Goal: Information Seeking & Learning: Learn about a topic

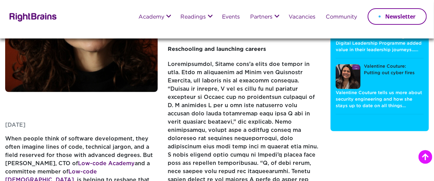
scroll to position [107, 0]
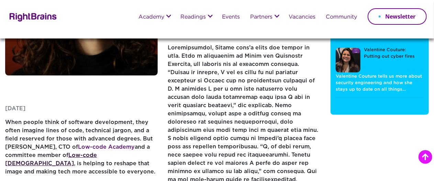
click at [75, 154] on link "Low-code [DEMOGRAPHIC_DATA]" at bounding box center [51, 159] width 92 height 13
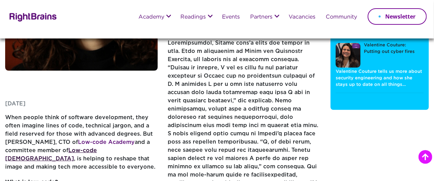
scroll to position [120, 0]
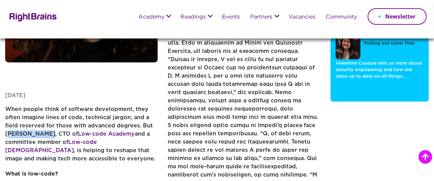
drag, startPoint x: 43, startPoint y: 133, endPoint x: 8, endPoint y: 134, distance: 34.8
click at [8, 134] on p "When people think of software development, they often imagine lines of code, te…" at bounding box center [81, 138] width 153 height 65
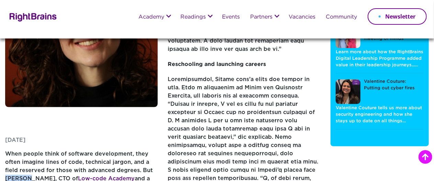
scroll to position [94, 0]
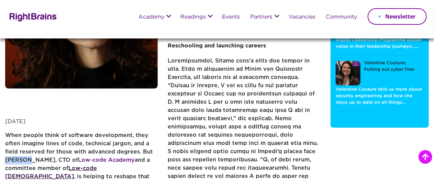
click at [96, 167] on link "Low-code [DEMOGRAPHIC_DATA]" at bounding box center [51, 172] width 92 height 13
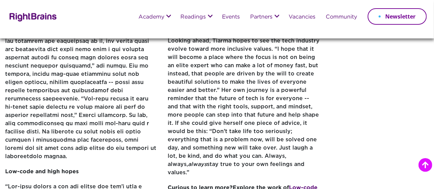
scroll to position [441, 0]
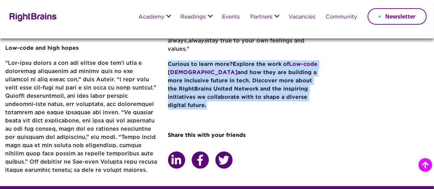
drag, startPoint x: 170, startPoint y: 55, endPoint x: 313, endPoint y: 99, distance: 149.4
click at [313, 99] on p "Curious to learn more? Explore the work of Low-code Ladies and how they are bui…" at bounding box center [244, 89] width 153 height 56
copy p "Curious to learn more? Explore the work of Low-code Ladies and how they are bui…"
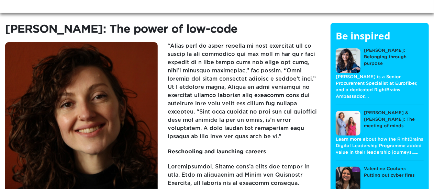
scroll to position [25, 0]
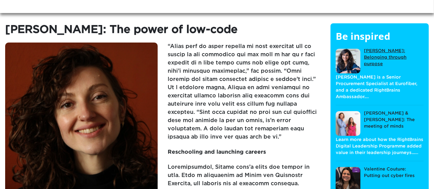
click at [383, 68] on link "[PERSON_NAME]: Belonging through purpose" at bounding box center [380, 61] width 88 height 26
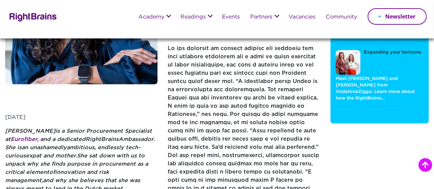
scroll to position [97, 0]
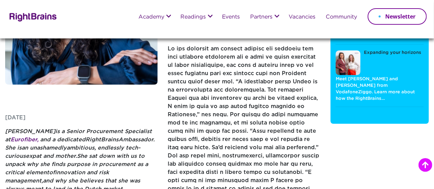
click at [351, 66] on link at bounding box center [348, 63] width 25 height 25
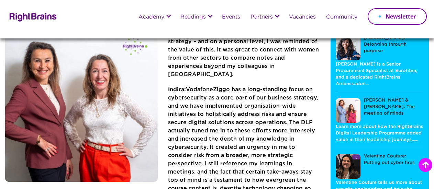
scroll to position [152, 0]
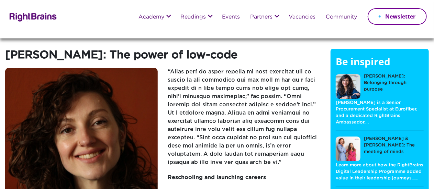
scroll to position [28, 0]
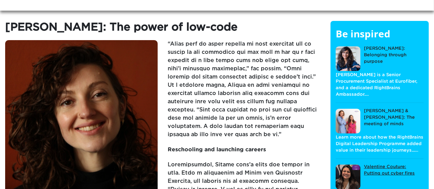
click at [384, 166] on link "Valentine Couture: Putting out cyber fires" at bounding box center [380, 177] width 88 height 26
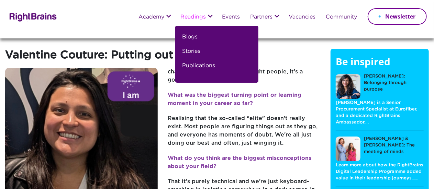
click at [182, 36] on link "Blogs" at bounding box center [189, 40] width 15 height 14
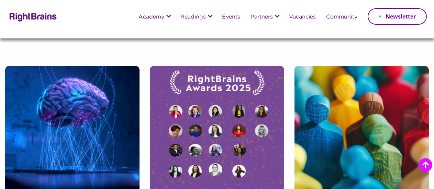
scroll to position [357, 0]
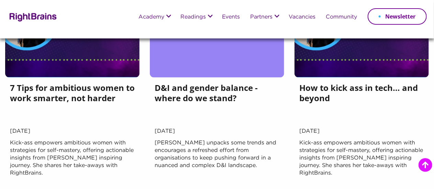
click at [105, 127] on h5 "7 Tips for ambitious women to work smarter, not harder" at bounding box center [72, 105] width 125 height 44
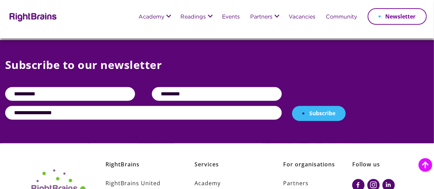
scroll to position [1484, 0]
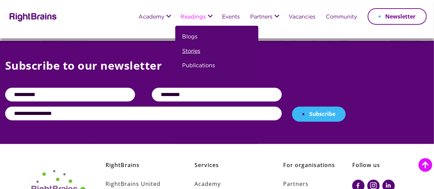
click at [192, 51] on link "Stories" at bounding box center [191, 54] width 18 height 14
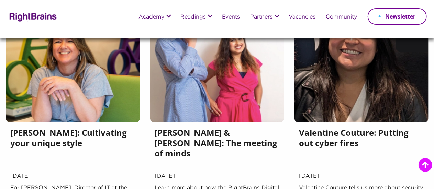
scroll to position [265, 0]
